Goal: Information Seeking & Learning: Learn about a topic

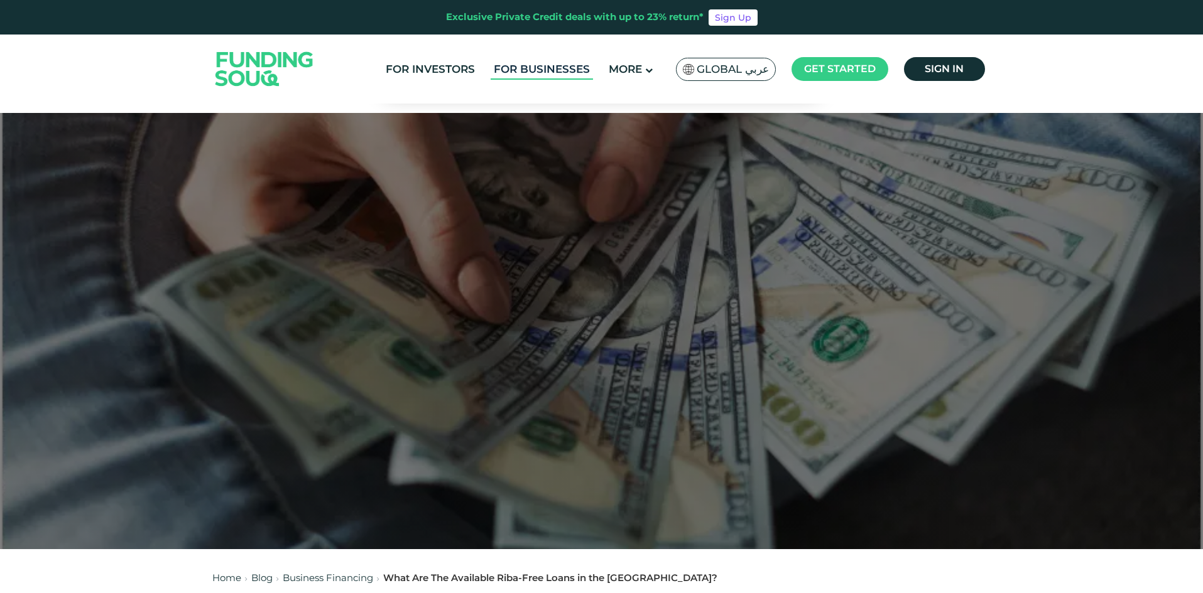
click at [548, 68] on link "For Businesses" at bounding box center [541, 69] width 102 height 21
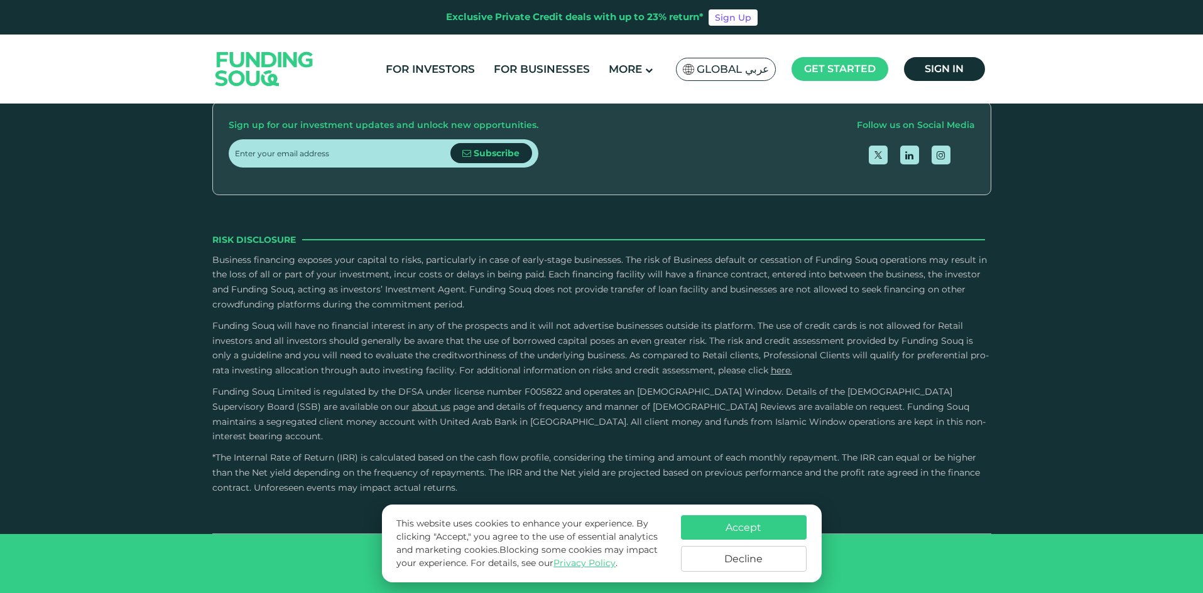
scroll to position [2261, 0]
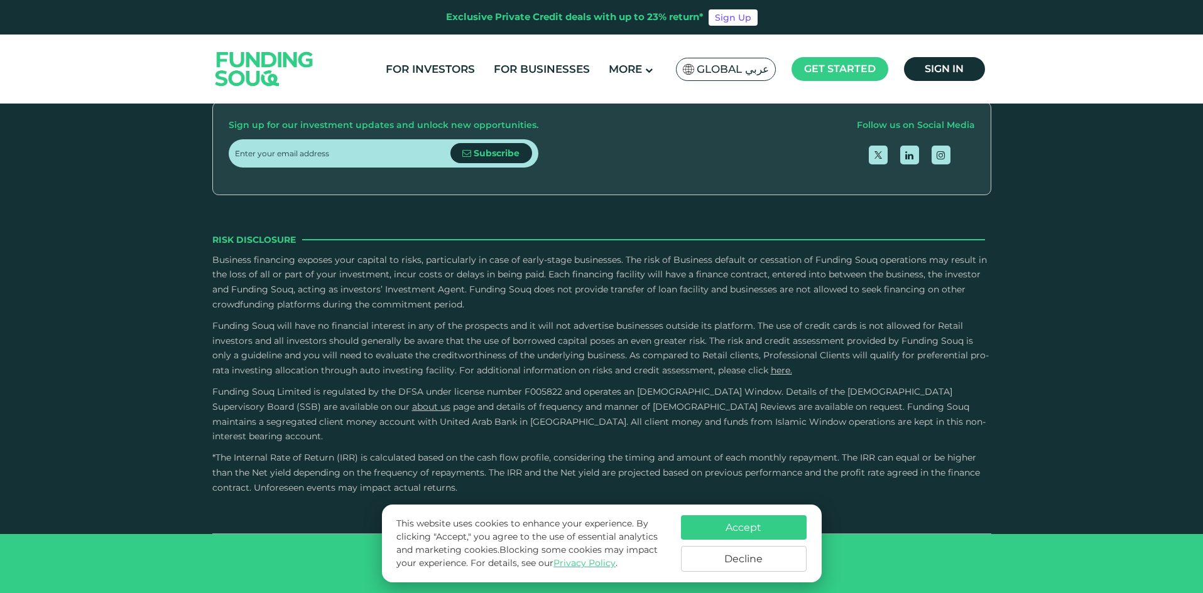
click at [306, 70] on button "Is it possible to repay early and what are the associated penalties?" at bounding box center [602, 51] width 760 height 37
click at [401, 138] on button "How do I make repayments?" at bounding box center [602, 118] width 760 height 37
